Goal: Check status: Check status

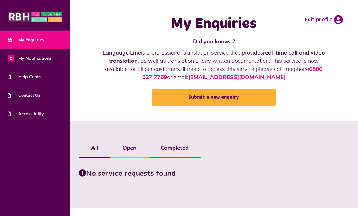
scroll to position [19, 0]
click at [22, 58] on span "0 My Notifications" at bounding box center [30, 58] width 44 height 6
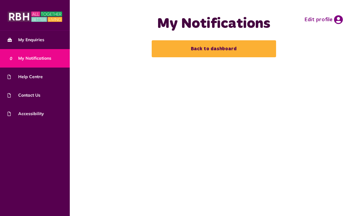
click at [22, 76] on span "Help Centre" at bounding box center [25, 77] width 35 height 6
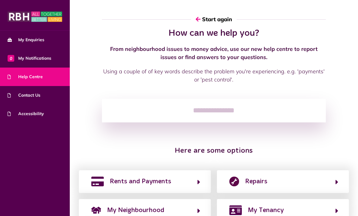
click at [17, 42] on span "My Enquiries" at bounding box center [26, 40] width 37 height 6
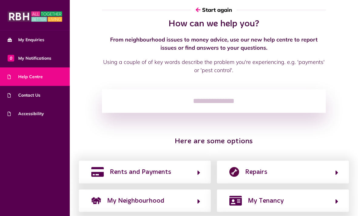
scroll to position [12, 0]
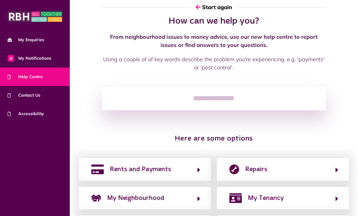
click at [291, 168] on button "Repairs" at bounding box center [283, 170] width 111 height 10
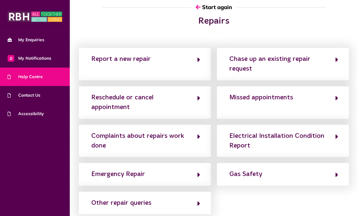
click at [97, 107] on div "Reschedule or cancel appointment" at bounding box center [141, 103] width 100 height 20
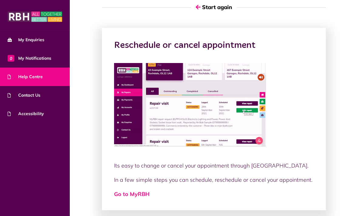
click at [119, 197] on link "Go to MyRBH" at bounding box center [132, 194] width 36 height 7
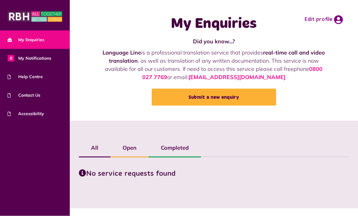
scroll to position [19, 0]
click at [127, 139] on label "Open" at bounding box center [130, 148] width 38 height 18
click at [96, 139] on label "All" at bounding box center [95, 148] width 32 height 18
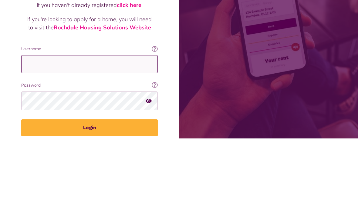
type input "**********"
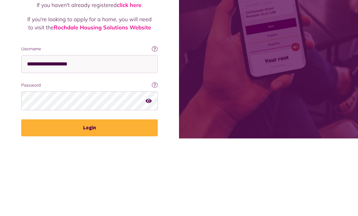
click at [90, 197] on button "Login" at bounding box center [89, 205] width 137 height 17
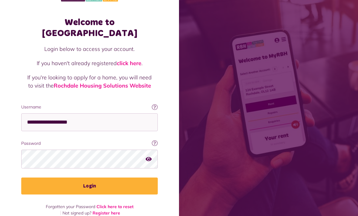
click at [71, 182] on button "Login" at bounding box center [89, 186] width 137 height 17
click at [66, 183] on button "Login" at bounding box center [89, 186] width 137 height 17
click at [61, 183] on button "Login" at bounding box center [89, 186] width 137 height 17
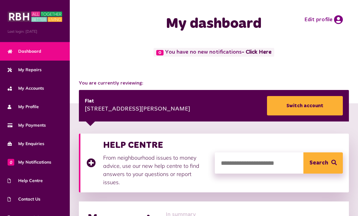
click at [18, 124] on span "My Payments" at bounding box center [27, 125] width 38 height 6
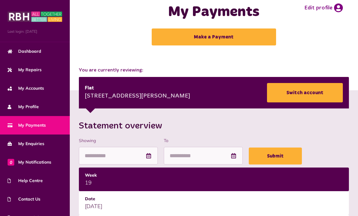
scroll to position [12, 0]
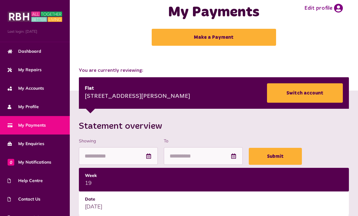
click at [34, 76] on link "My Repairs" at bounding box center [35, 70] width 70 height 19
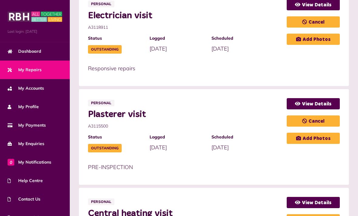
scroll to position [185, 0]
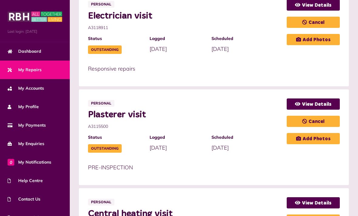
click at [254, 173] on div "PRE-INSPECTION" at bounding box center [187, 170] width 199 height 13
click at [306, 109] on link "View Details" at bounding box center [313, 104] width 53 height 11
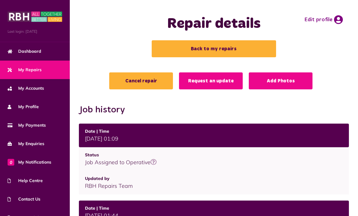
click at [165, 50] on link "Back to my repairs" at bounding box center [214, 48] width 124 height 17
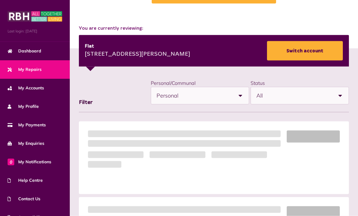
scroll to position [54, 0]
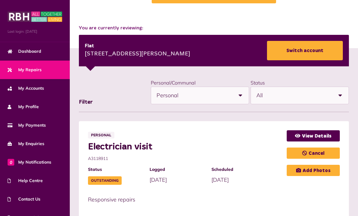
click at [315, 138] on link "View Details" at bounding box center [313, 136] width 53 height 11
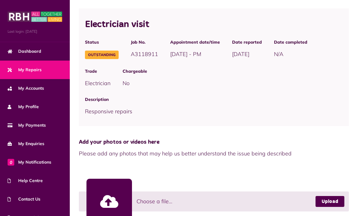
scroll to position [205, 0]
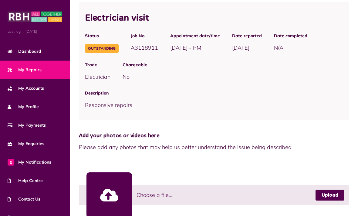
click at [110, 196] on link at bounding box center [110, 196] width 46 height 46
click at [104, 203] on link at bounding box center [110, 196] width 46 height 46
